Goal: Find specific page/section: Find specific page/section

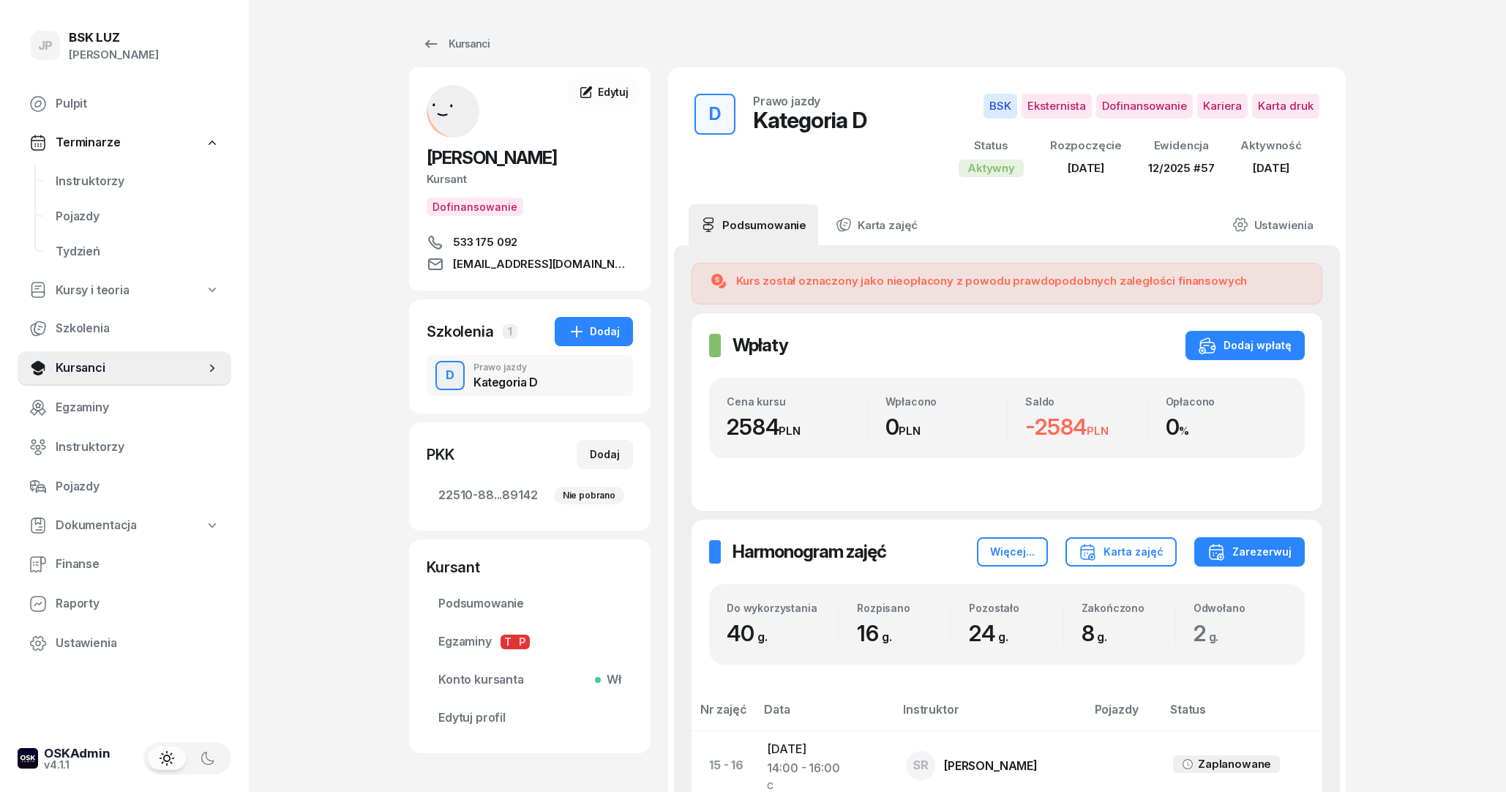
click at [447, 40] on div "Kursanci" at bounding box center [455, 44] width 67 height 18
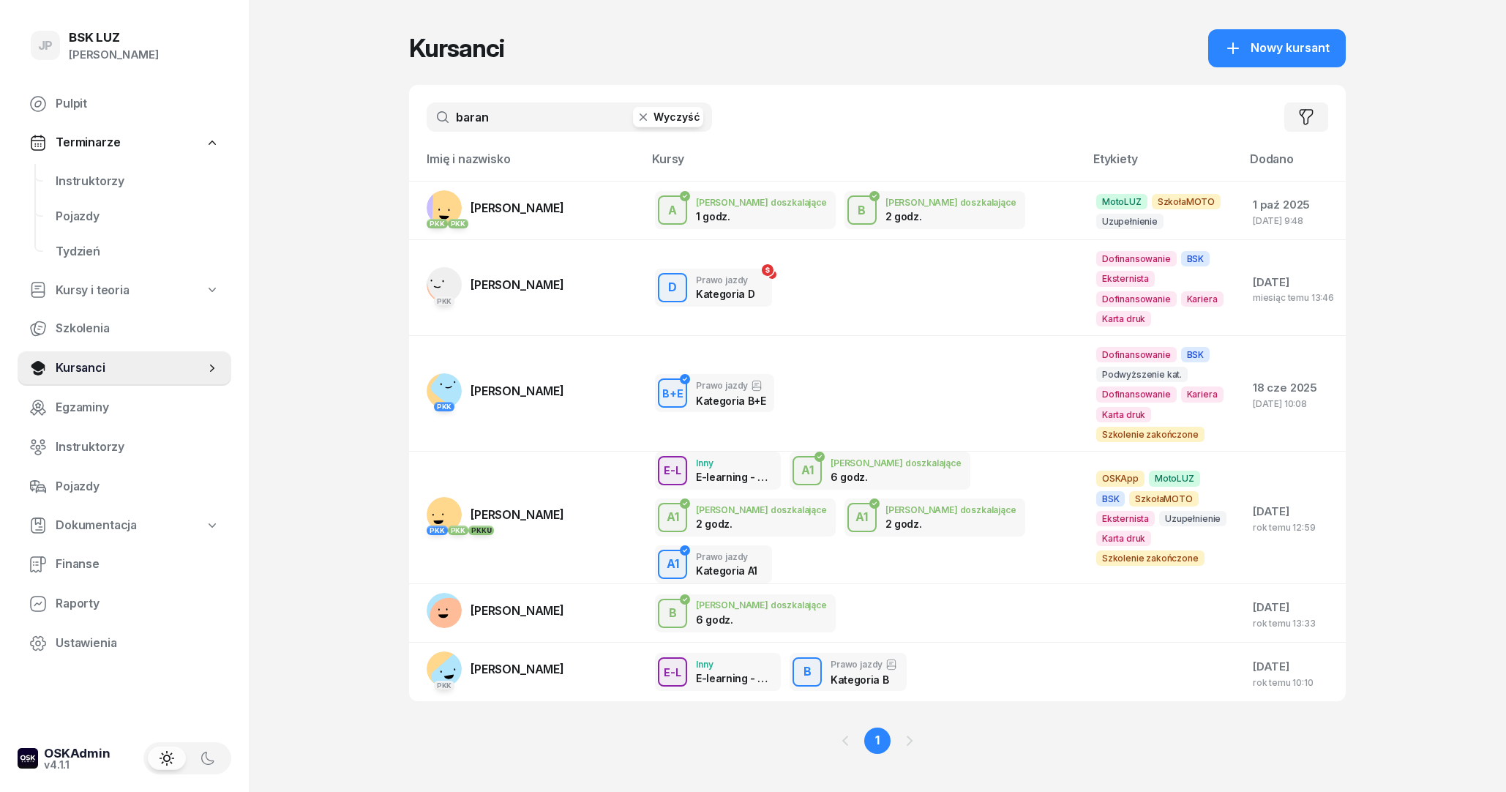
drag, startPoint x: 509, startPoint y: 111, endPoint x: 406, endPoint y: 116, distance: 102.6
click at [427, 116] on input "baran" at bounding box center [569, 116] width 285 height 29
type input "[PERSON_NAME]"
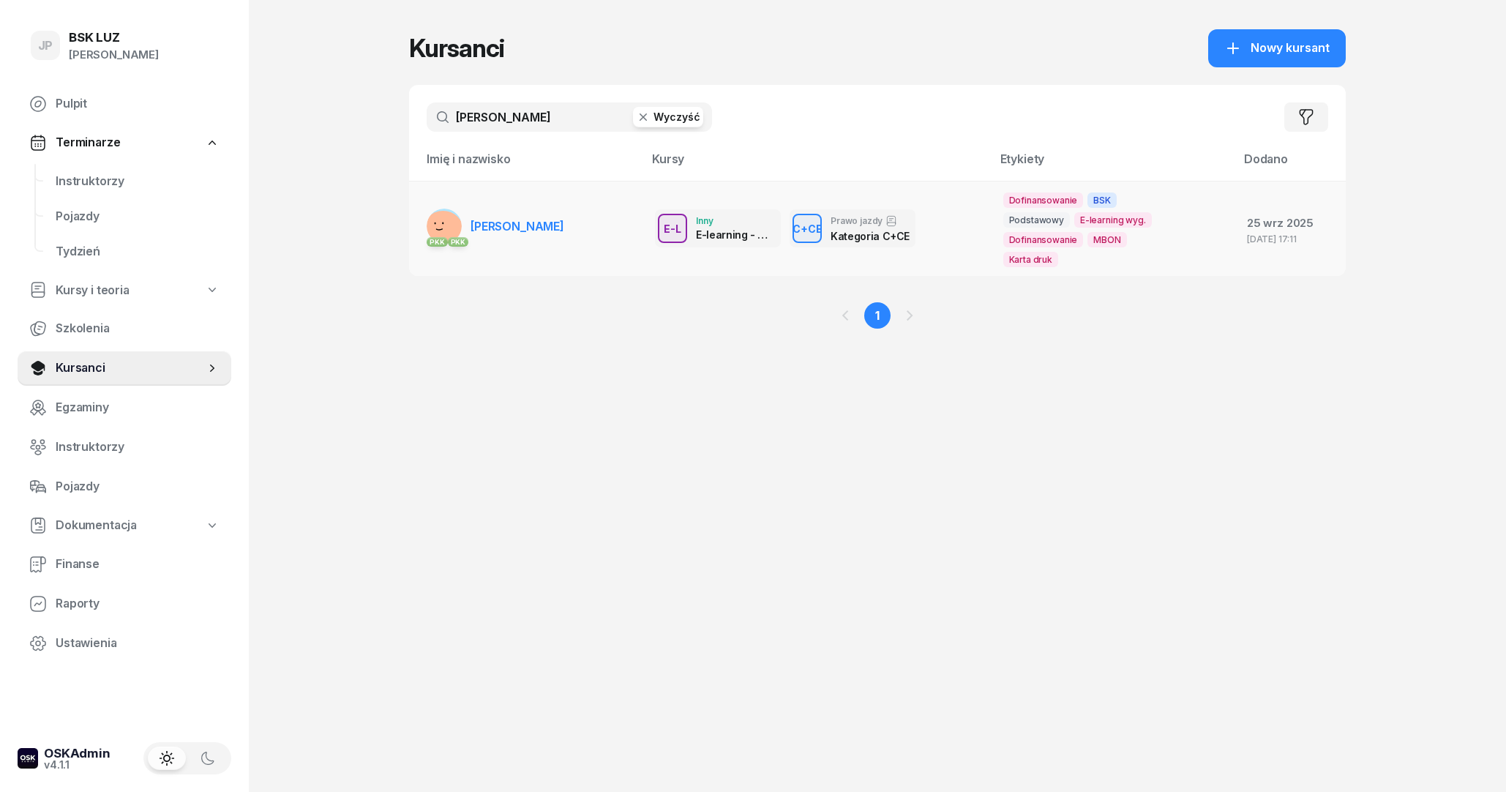
click at [520, 231] on span "[PERSON_NAME]" at bounding box center [518, 226] width 94 height 15
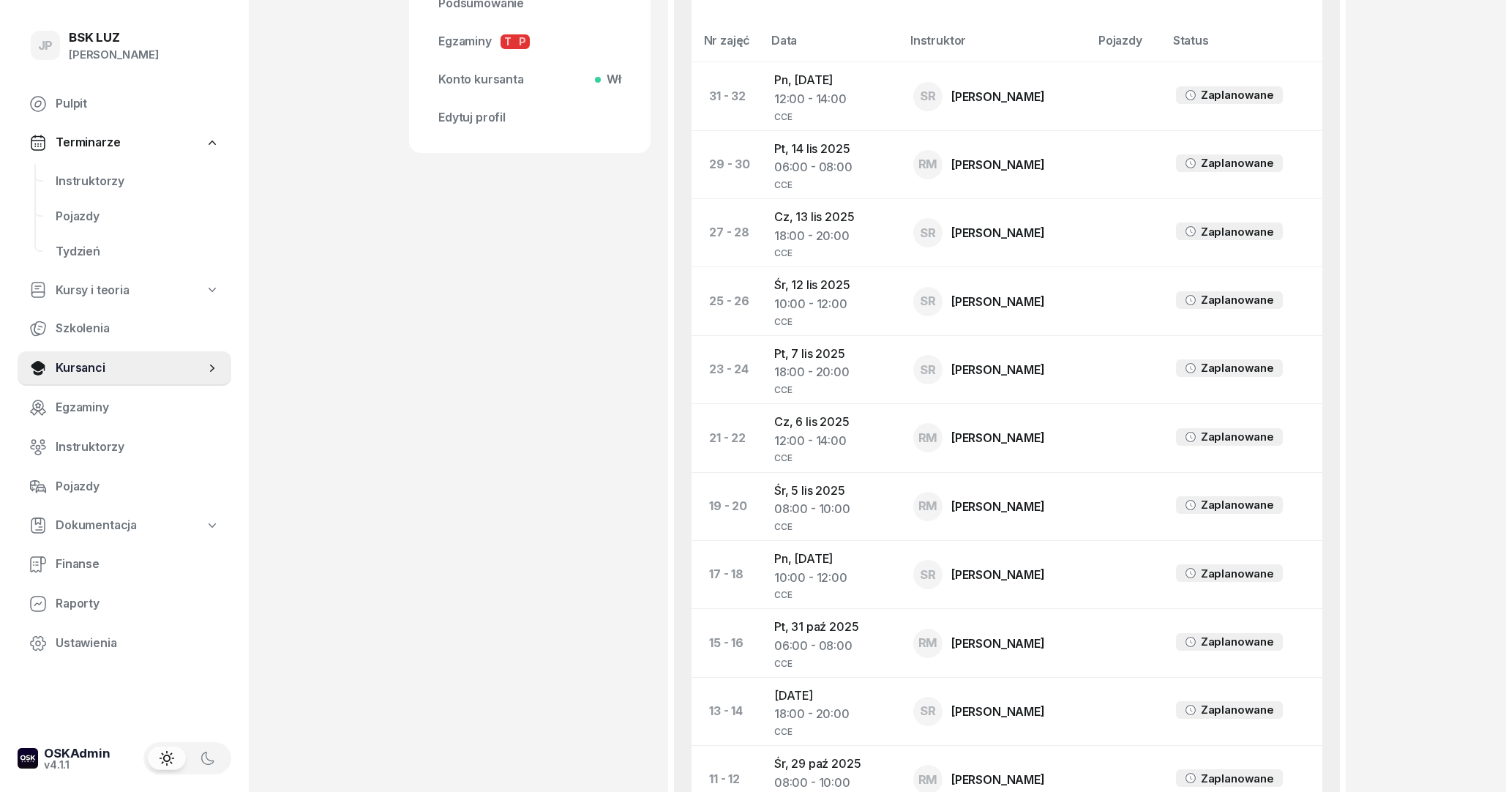
scroll to position [363, 0]
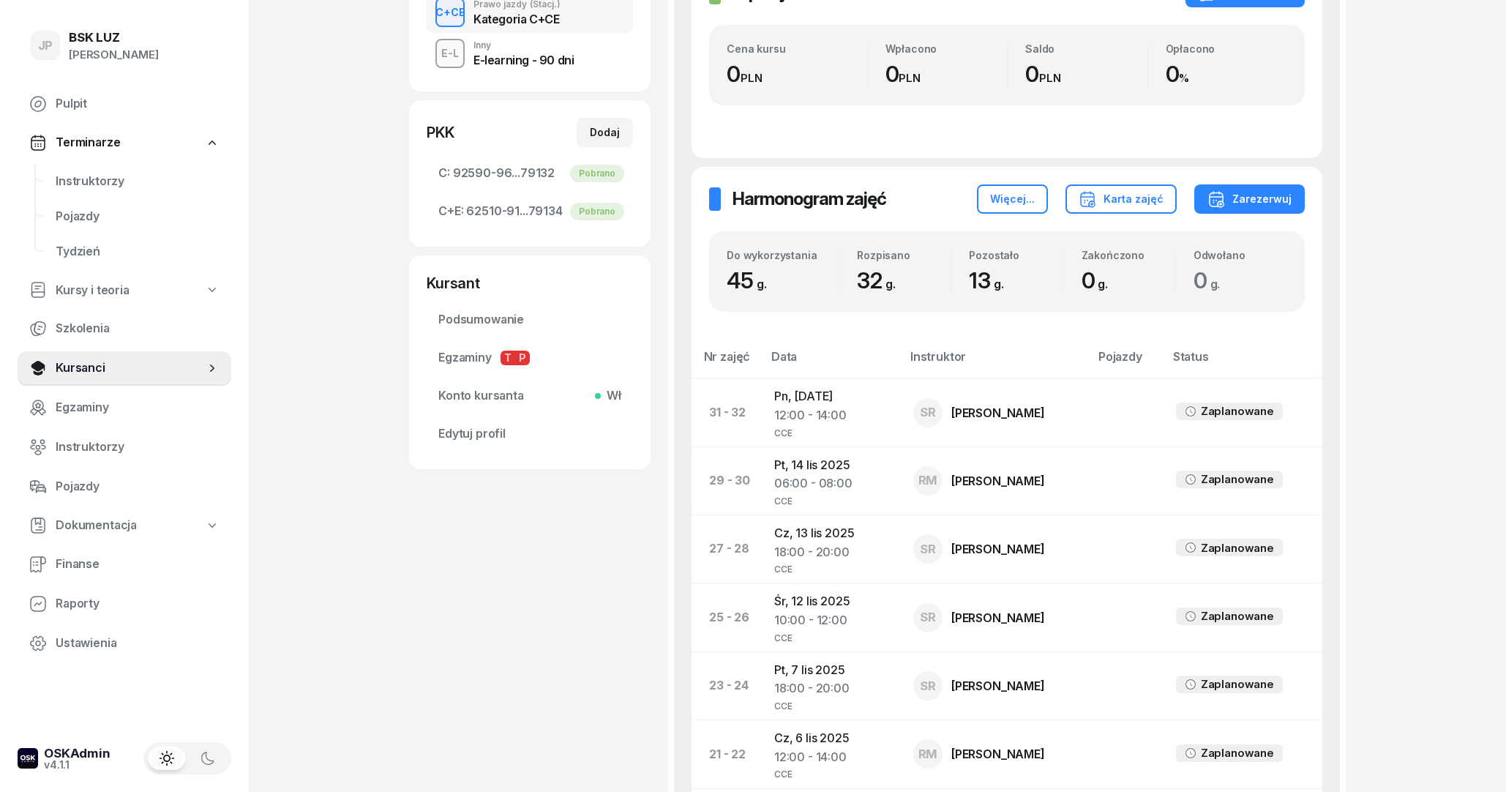
click at [858, 153] on div "🇪🇺 Dofinansowanie pokrywa 100% wartości kursu - 9900 PLN Wpłaty Wpłaty Dodaj wp…" at bounding box center [1007, 33] width 631 height 250
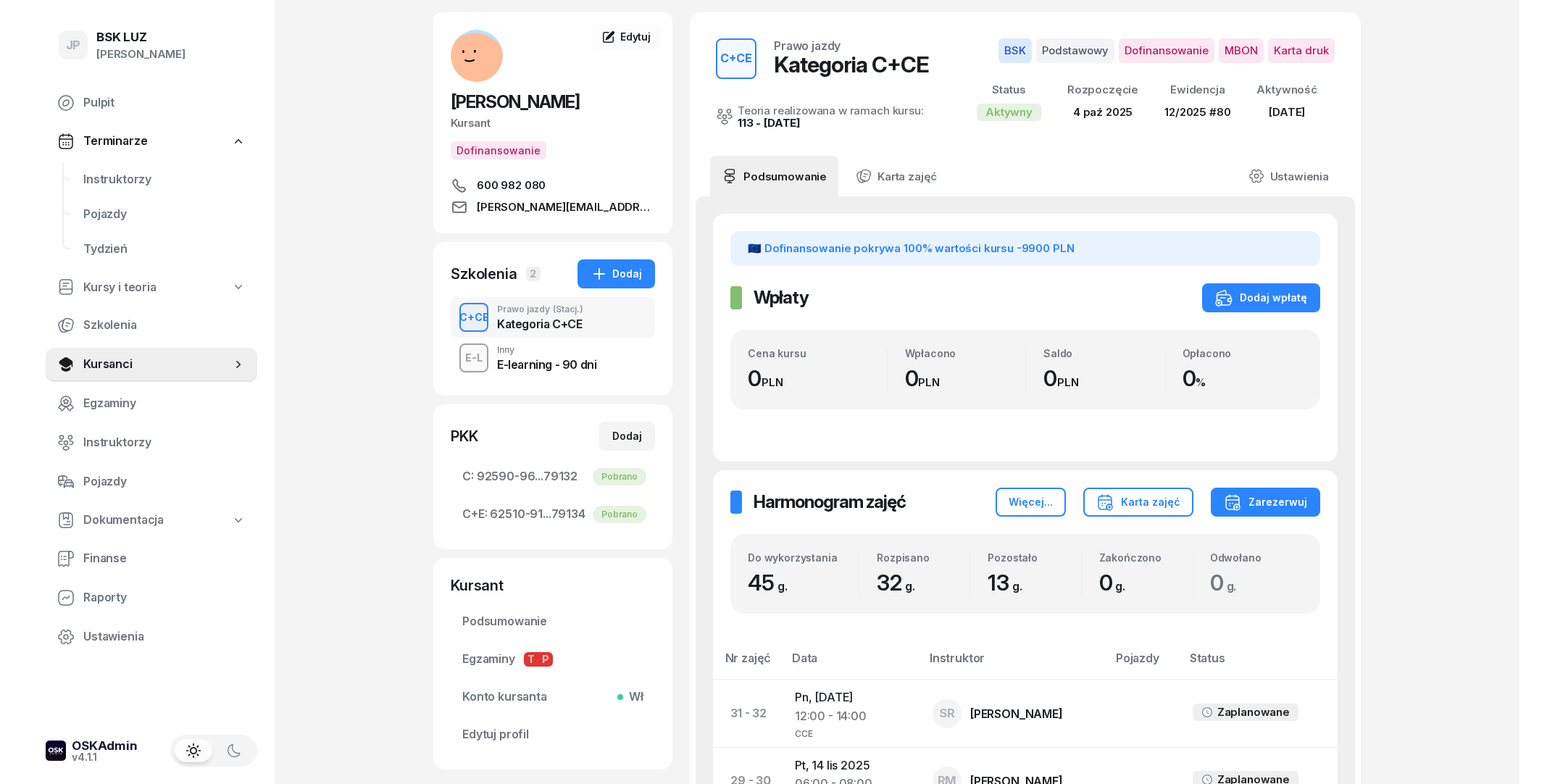
scroll to position [0, 0]
